Goal: Task Accomplishment & Management: Complete application form

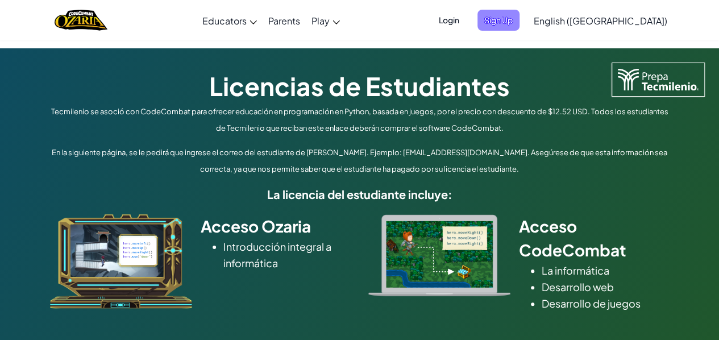
click at [519, 15] on span "Sign Up" at bounding box center [498, 20] width 42 height 21
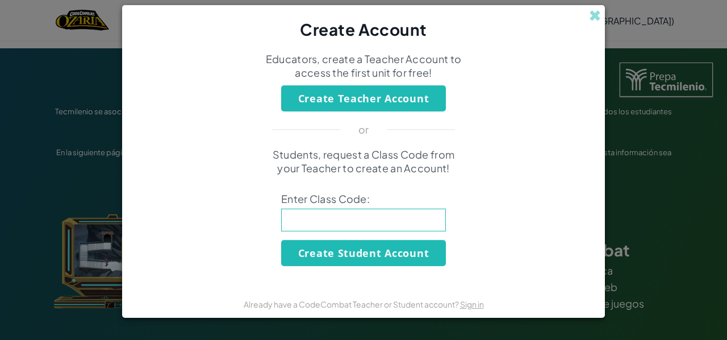
click at [318, 229] on input at bounding box center [363, 220] width 165 height 23
type input "FoodPlateBurn"
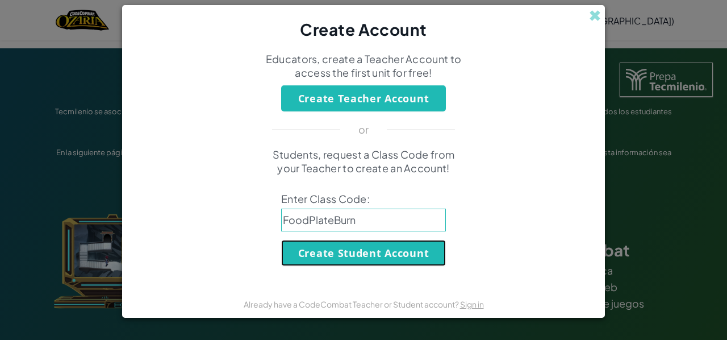
click at [372, 252] on button "Create Student Account" at bounding box center [363, 253] width 165 height 26
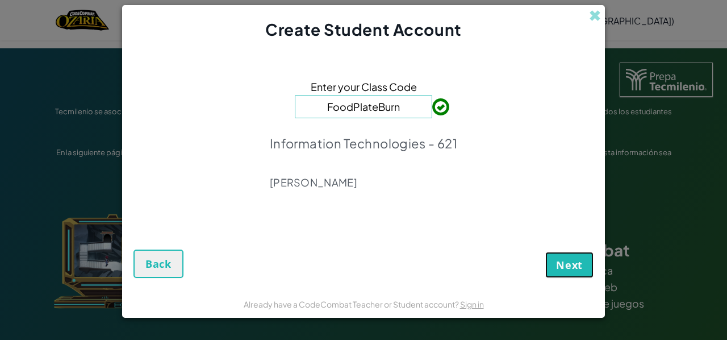
click at [551, 259] on button "Next" at bounding box center [570, 265] width 48 height 26
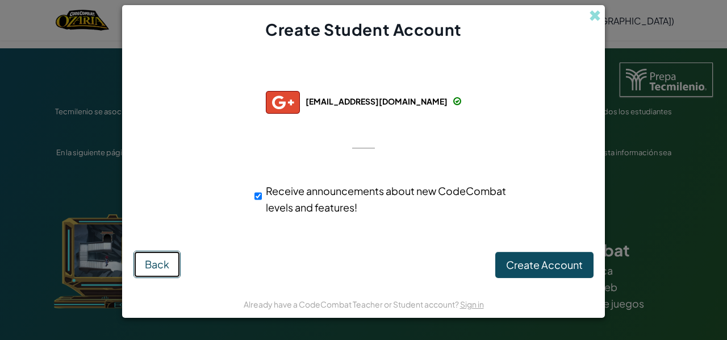
click at [153, 256] on button "Back" at bounding box center [157, 264] width 47 height 27
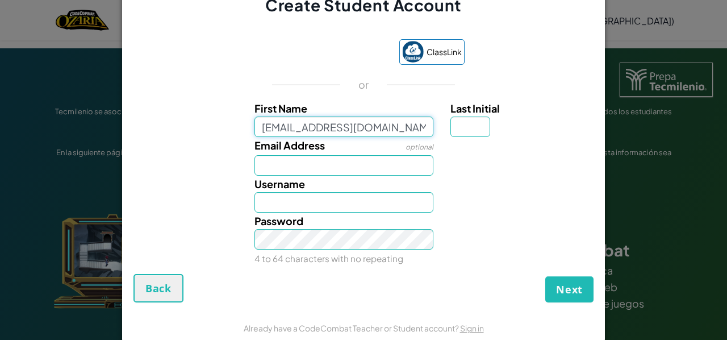
type input "[EMAIL_ADDRESS][DOMAIN_NAME]"
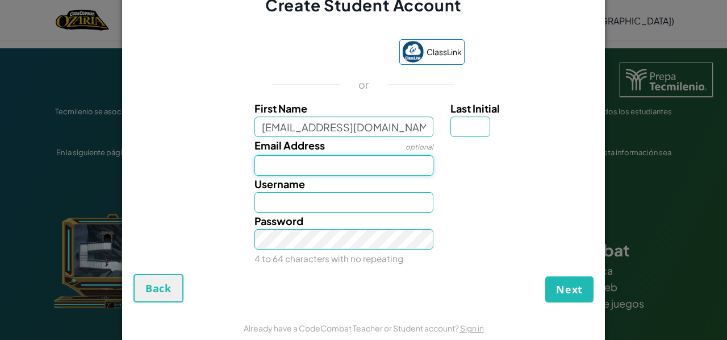
type input "[EMAIL_ADDRESS][DOMAIN_NAME]"
click at [289, 172] on input "Email Address" at bounding box center [345, 165] width 180 height 20
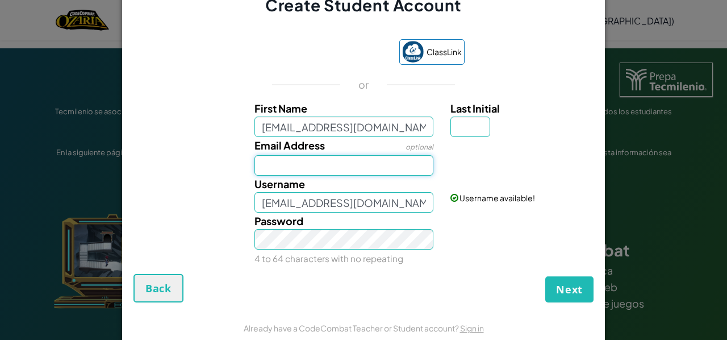
type input "[EMAIL_ADDRESS][DOMAIN_NAME]"
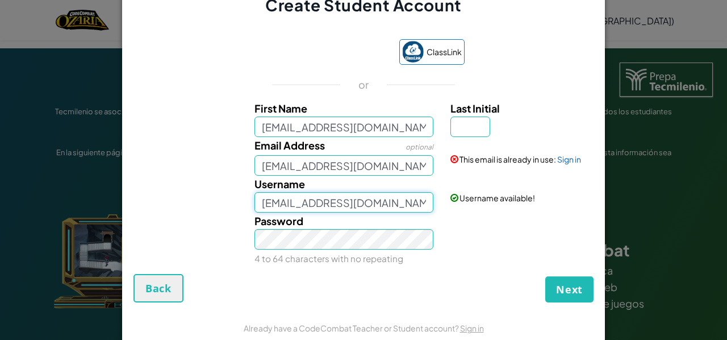
click at [326, 203] on input "[EMAIL_ADDRESS][DOMAIN_NAME]" at bounding box center [345, 202] width 180 height 20
drag, startPoint x: 398, startPoint y: 202, endPoint x: 248, endPoint y: 201, distance: 150.0
click at [248, 201] on div "Username [EMAIL_ADDRESS][DOMAIN_NAME]" at bounding box center [344, 194] width 197 height 37
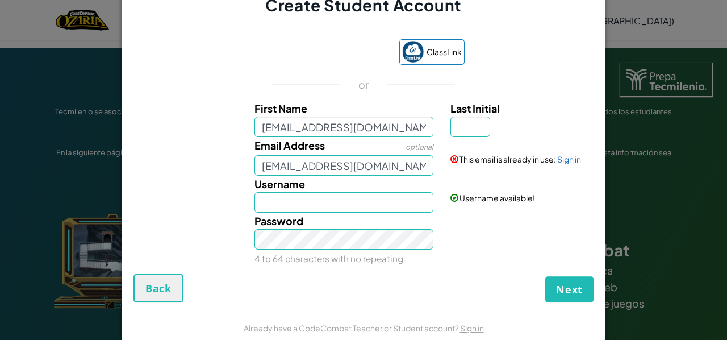
click at [714, 62] on div "Create Student Account ClassLink or First Name [EMAIL_ADDRESS][DOMAIN_NAME] Las…" at bounding box center [363, 170] width 727 height 340
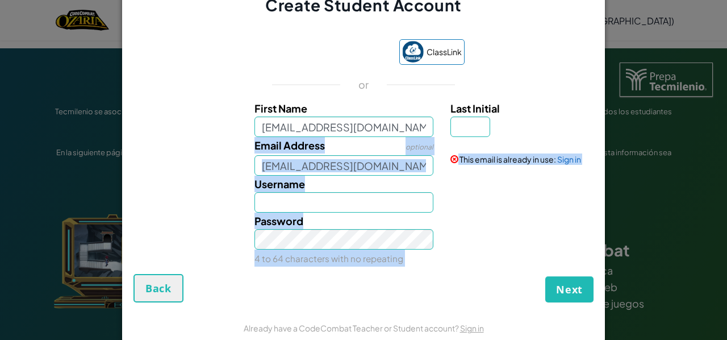
drag, startPoint x: 690, startPoint y: 66, endPoint x: 154, endPoint y: 298, distance: 583.6
click at [154, 298] on div "Create Student Account ClassLink or First Name [EMAIL_ADDRESS][DOMAIN_NAME] Las…" at bounding box center [363, 170] width 727 height 340
click at [154, 298] on button "Back" at bounding box center [159, 288] width 50 height 28
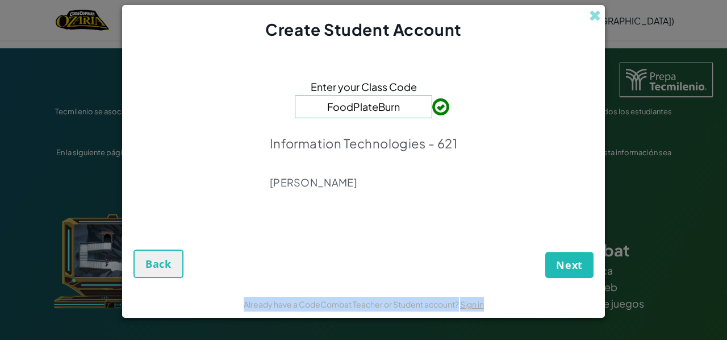
drag, startPoint x: 154, startPoint y: 298, endPoint x: 160, endPoint y: 277, distance: 21.4
click at [160, 277] on div "Create Student Account Enter your Class Code FoodPlateBurn Information Technolo…" at bounding box center [363, 161] width 483 height 313
click at [160, 277] on button "Back" at bounding box center [159, 263] width 50 height 28
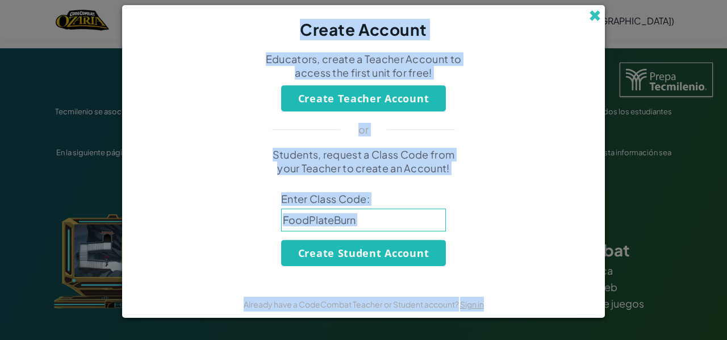
click at [595, 15] on span at bounding box center [595, 16] width 12 height 12
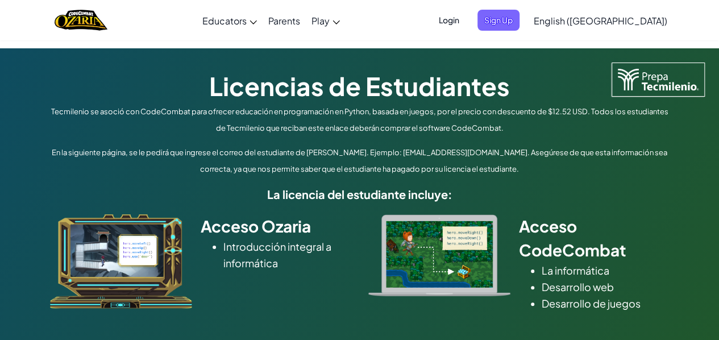
click at [466, 22] on span "Login" at bounding box center [449, 20] width 34 height 21
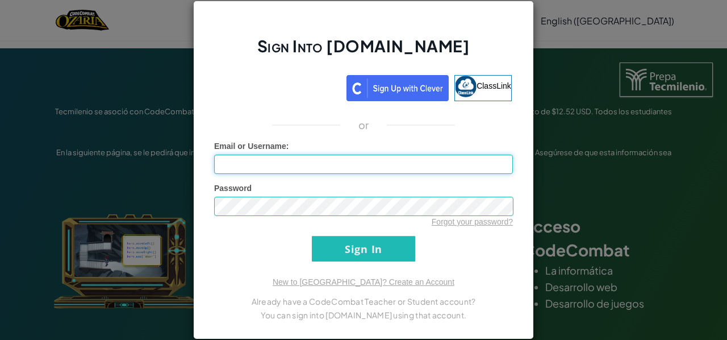
type input "SimonéSotelo"
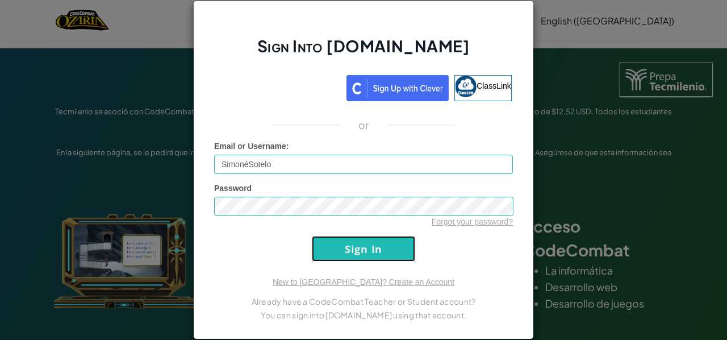
click at [357, 245] on input "Sign In" at bounding box center [363, 249] width 103 height 26
